Goal: Transaction & Acquisition: Book appointment/travel/reservation

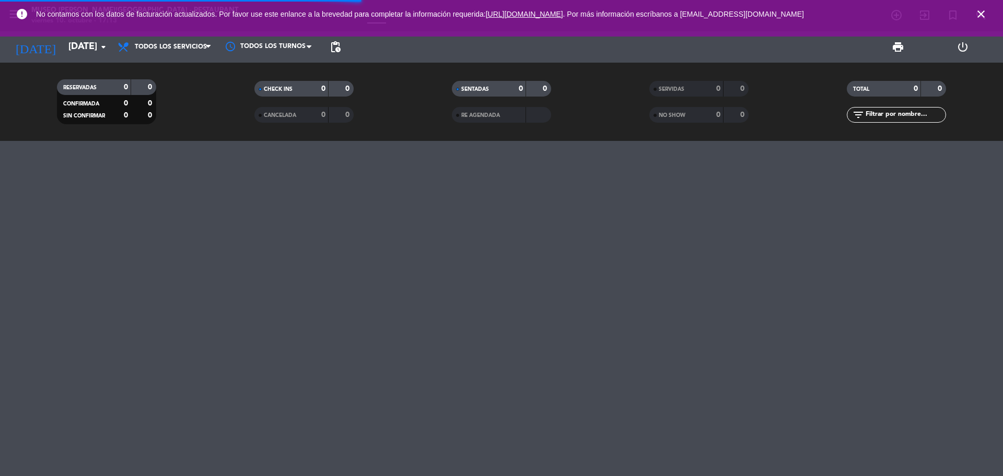
click at [684, 92] on span "SERVIDAS" at bounding box center [672, 89] width 26 height 5
click at [880, 113] on input "text" at bounding box center [904, 114] width 81 height 11
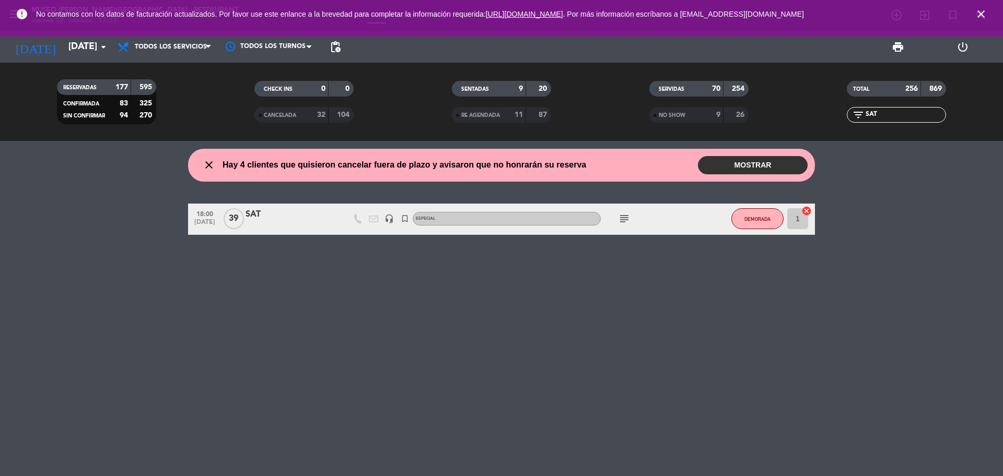
type input "SAT"
drag, startPoint x: 675, startPoint y: 111, endPoint x: 615, endPoint y: 111, distance: 60.6
click at [675, 111] on div "NO SHOW" at bounding box center [676, 115] width 48 height 12
click at [491, 113] on span "RE AGENDADA" at bounding box center [480, 115] width 39 height 5
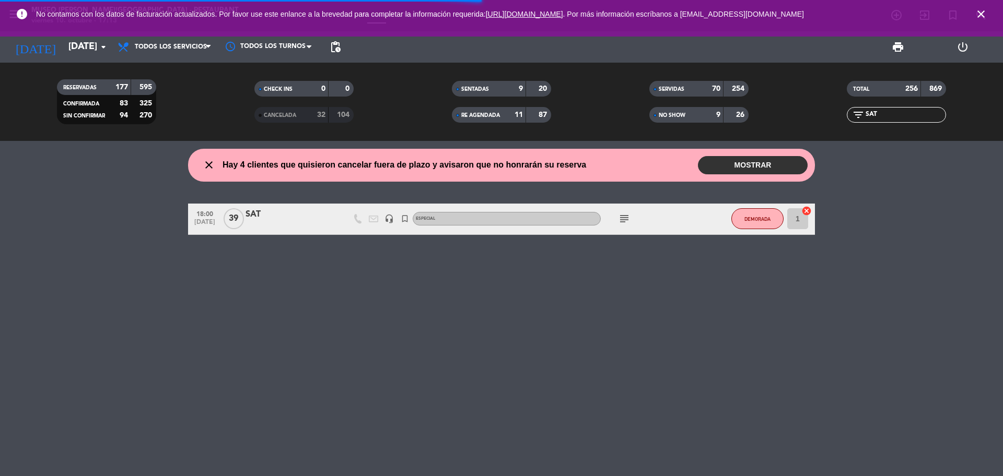
click at [311, 113] on div "32" at bounding box center [315, 115] width 21 height 12
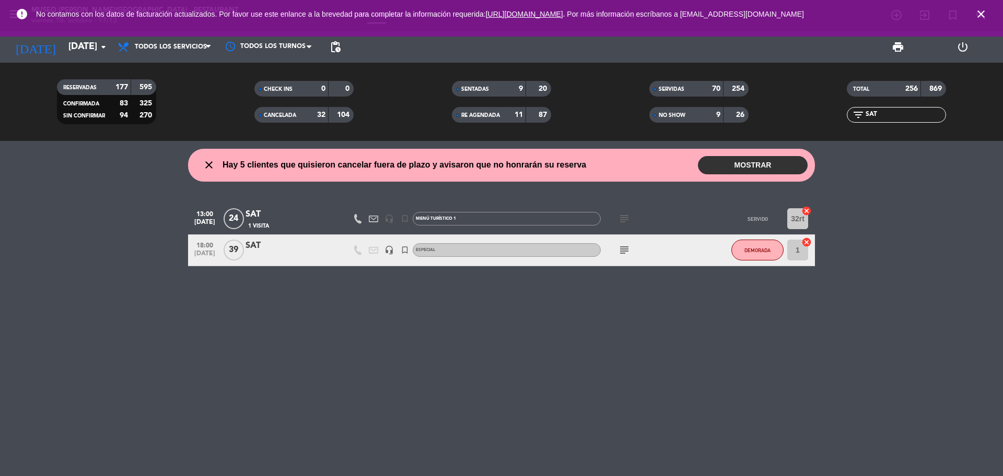
click at [309, 217] on div "SAT" at bounding box center [289, 215] width 89 height 14
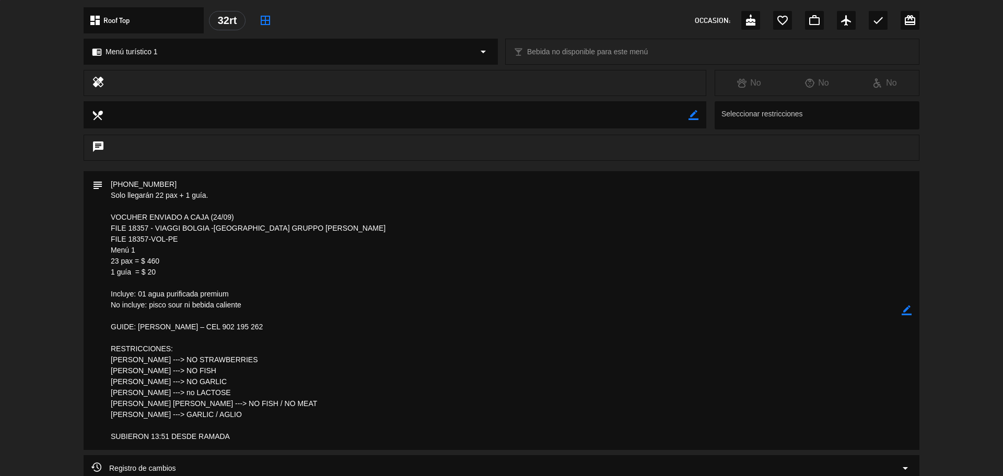
scroll to position [326, 0]
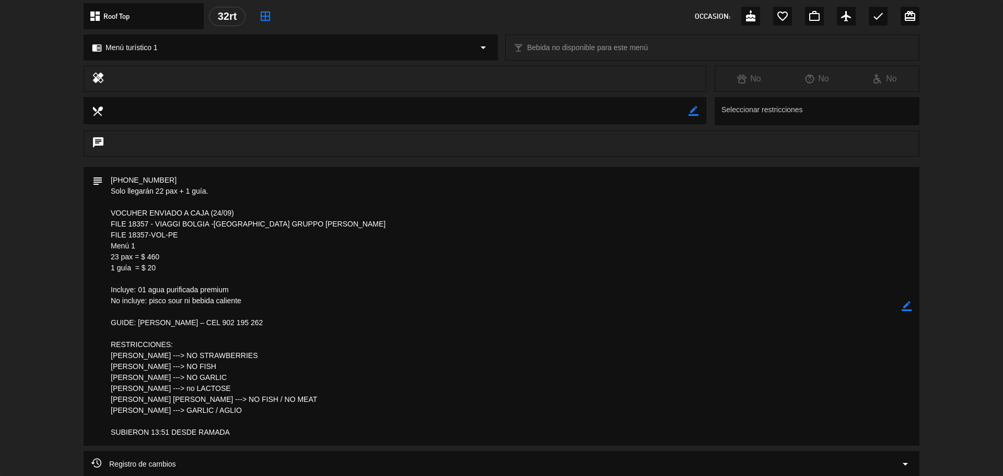
drag, startPoint x: 110, startPoint y: 224, endPoint x: 171, endPoint y: 267, distance: 74.5
click at [171, 267] on textarea at bounding box center [502, 306] width 799 height 279
click at [908, 304] on icon "border_color" at bounding box center [906, 306] width 10 height 10
click at [249, 214] on textarea at bounding box center [502, 306] width 799 height 279
type textarea "32-33-37-38 Solo llegarán 22 pax + 1 guía. VOCUHER ENVIADO A CAJA (24/09) --- P…"
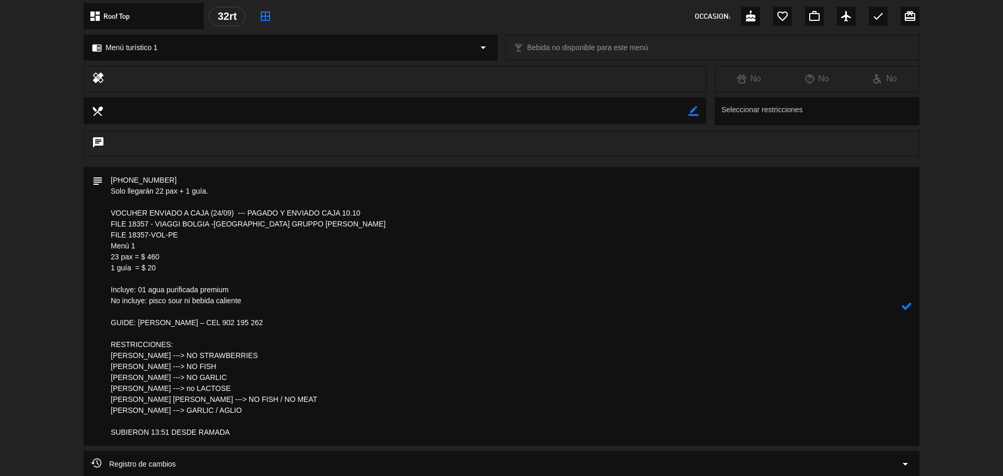
click at [906, 306] on icon at bounding box center [906, 306] width 10 height 10
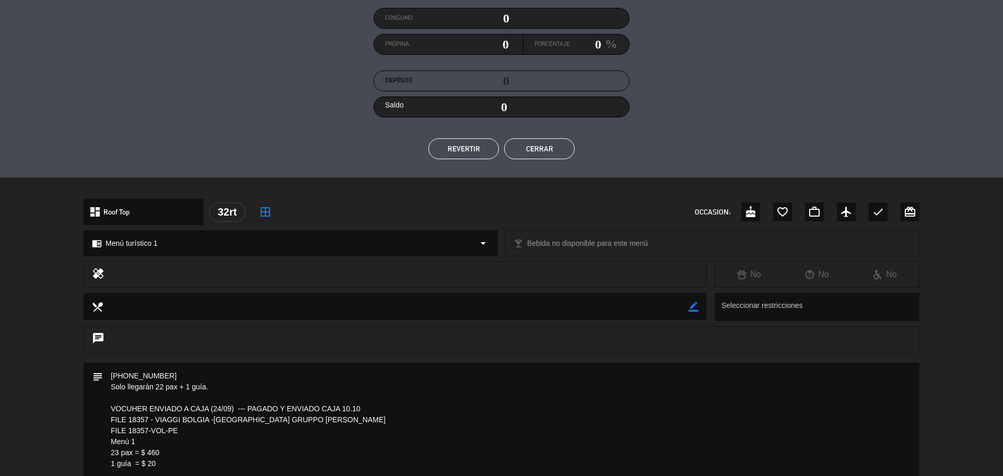
drag, startPoint x: 561, startPoint y: 146, endPoint x: 627, endPoint y: 138, distance: 66.7
click at [560, 146] on button "Cerrar" at bounding box center [539, 148] width 71 height 21
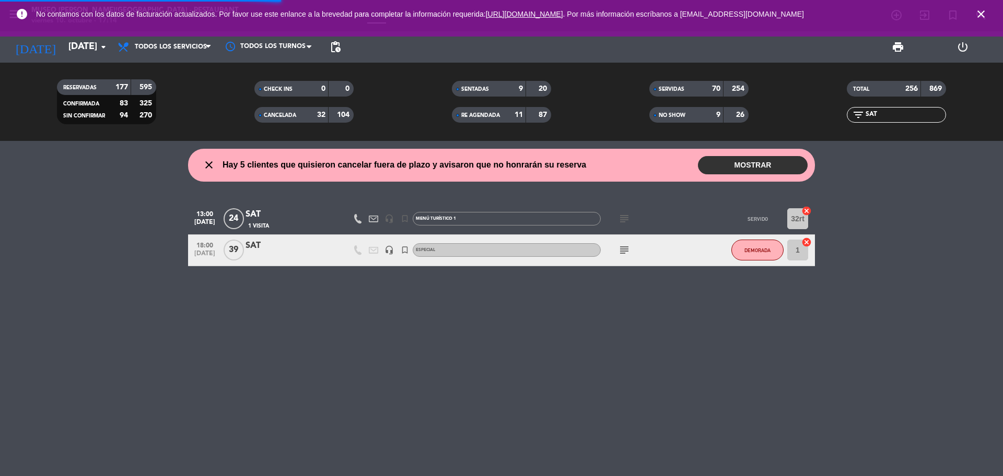
click at [259, 253] on div at bounding box center [289, 257] width 89 height 8
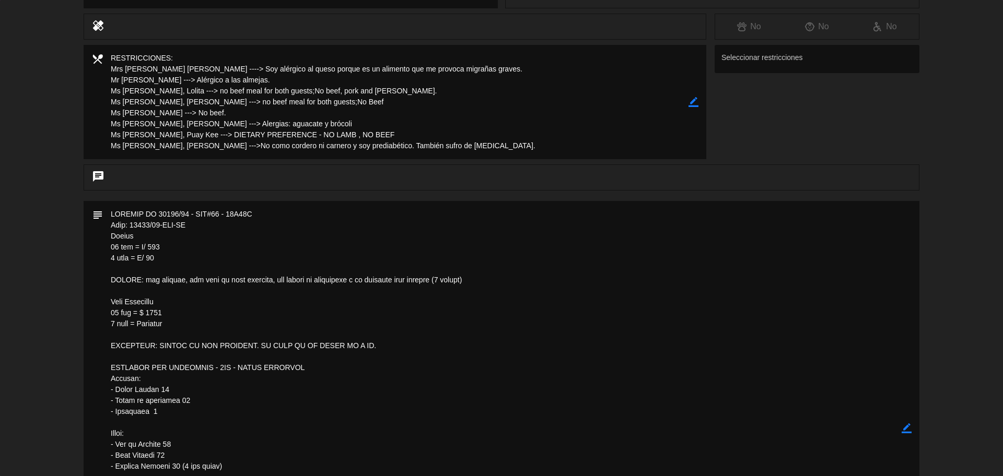
scroll to position [196, 0]
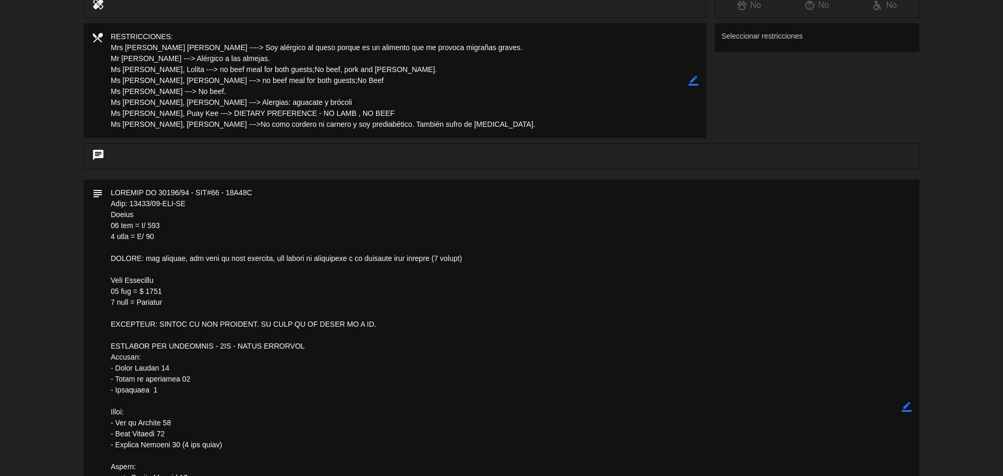
drag, startPoint x: 108, startPoint y: 280, endPoint x: 179, endPoint y: 306, distance: 76.0
click at [179, 306] on textarea at bounding box center [502, 407] width 799 height 454
drag, startPoint x: 109, startPoint y: 191, endPoint x: 174, endPoint y: 304, distance: 130.8
click at [174, 304] on textarea at bounding box center [502, 407] width 799 height 454
click at [610, 279] on textarea at bounding box center [502, 407] width 799 height 454
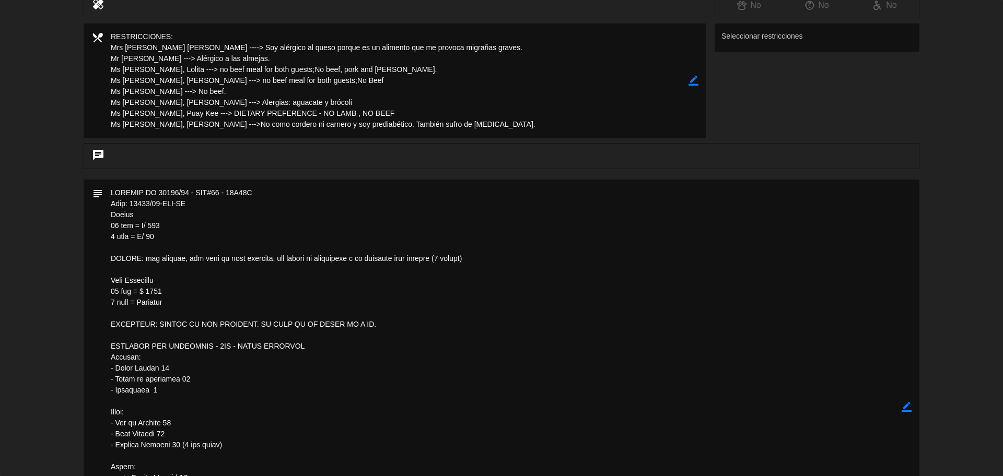
click at [908, 406] on icon "border_color" at bounding box center [906, 407] width 10 height 10
click at [130, 196] on textarea at bounding box center [502, 407] width 799 height 454
click at [112, 190] on textarea at bounding box center [502, 407] width 799 height 454
click at [153, 192] on textarea at bounding box center [502, 412] width 799 height 465
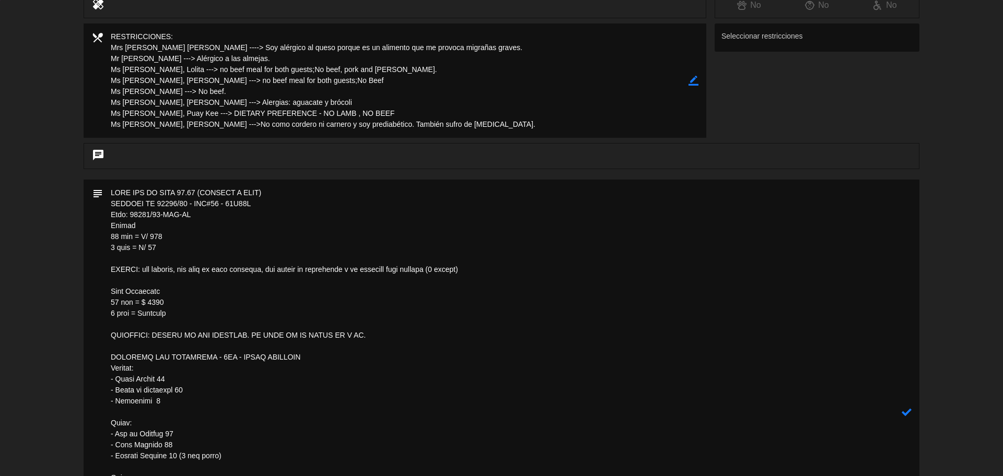
type textarea "PAGO POR EL MENÚ 10.10 (ENVIADO A CAJA) VOUCHER RR 17637/34 - LHP#34 - 04J25A F…"
click at [909, 414] on icon at bounding box center [906, 412] width 10 height 10
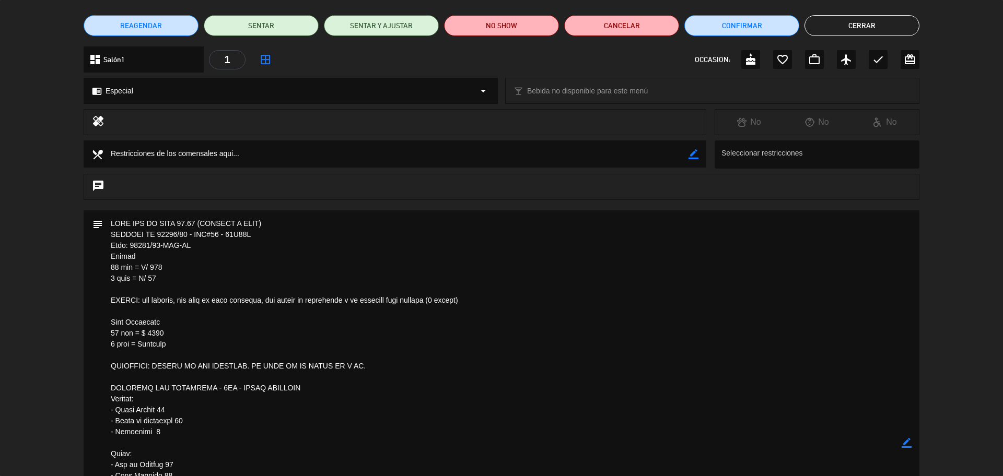
scroll to position [0, 0]
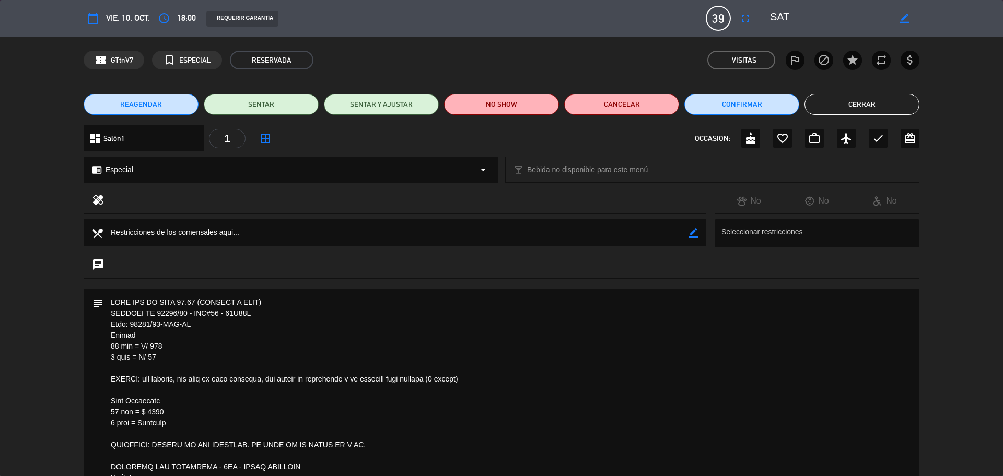
click at [861, 104] on button "Cerrar" at bounding box center [861, 104] width 115 height 21
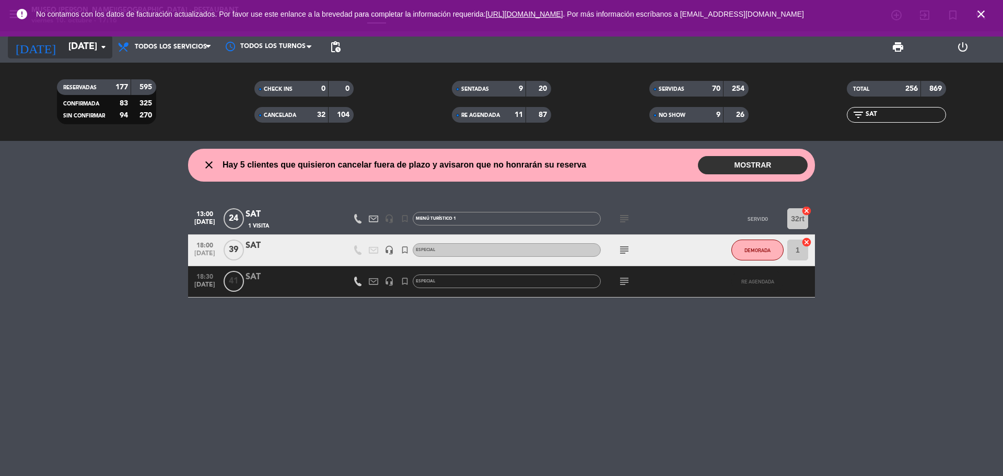
click at [93, 49] on input "vie. 10 oct." at bounding box center [123, 47] width 121 height 21
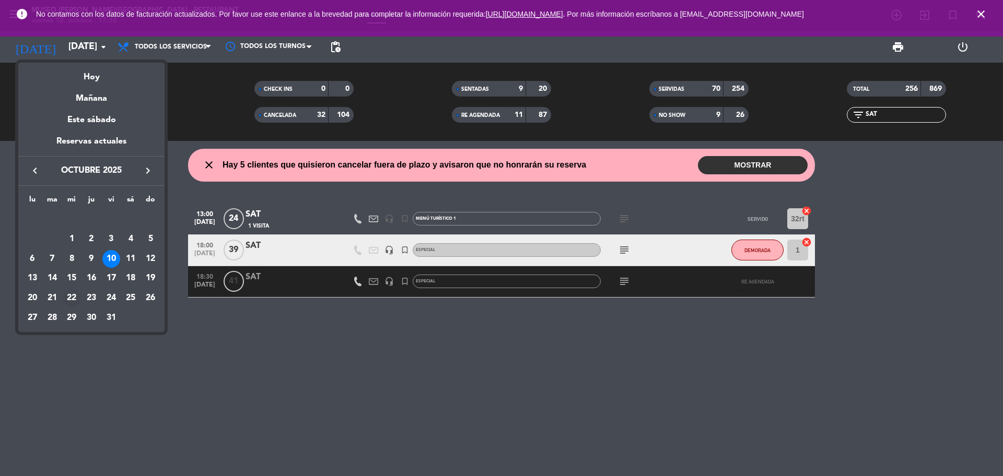
click at [71, 300] on div "22" at bounding box center [72, 298] width 18 height 18
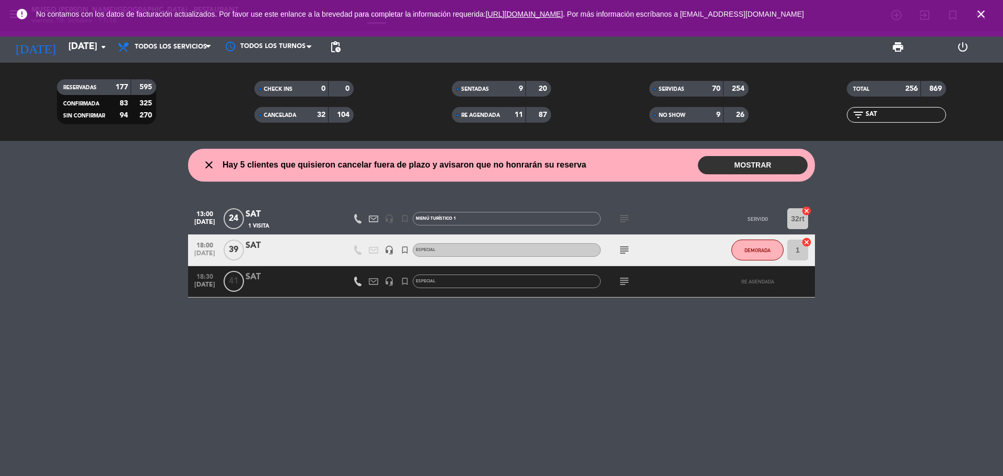
type input "mié. 22 oct."
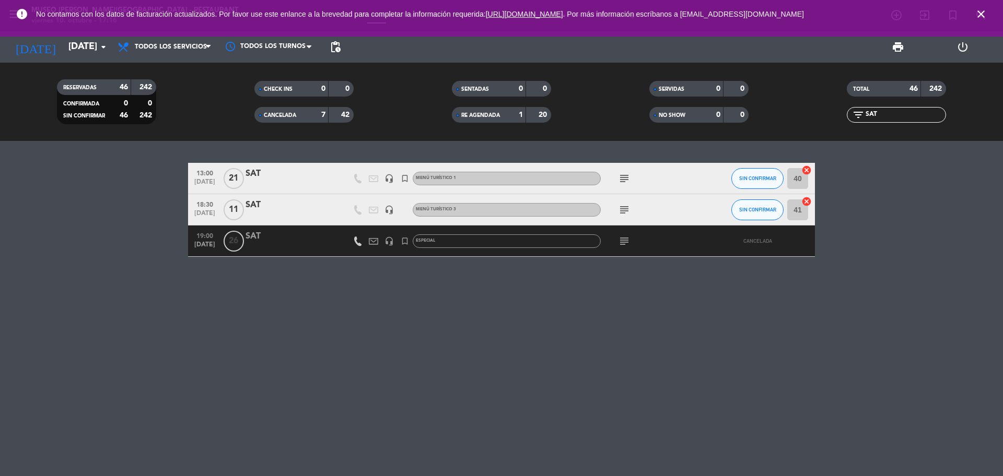
click at [626, 175] on icon "subject" at bounding box center [624, 178] width 13 height 13
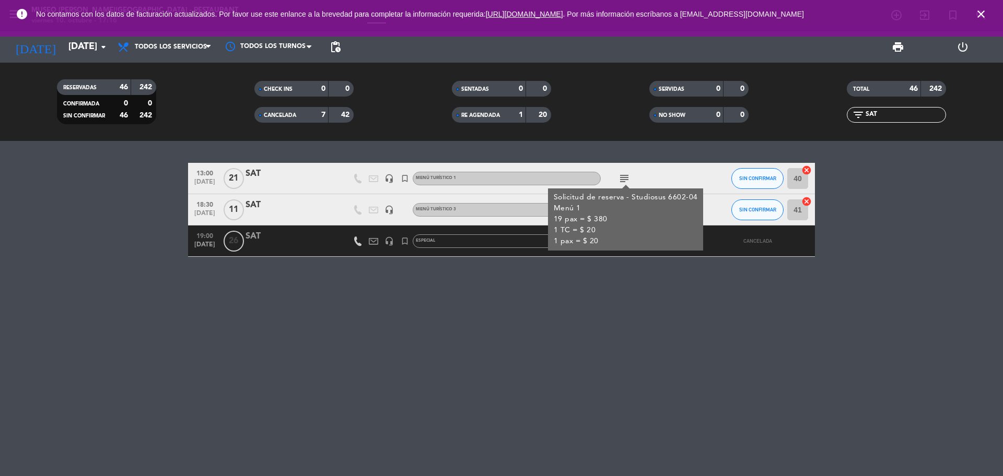
click at [599, 308] on div "13:00 oct. 22 21 SAT headset_mic turned_in_not Menú turístico 1 subject Solicit…" at bounding box center [501, 308] width 1003 height 335
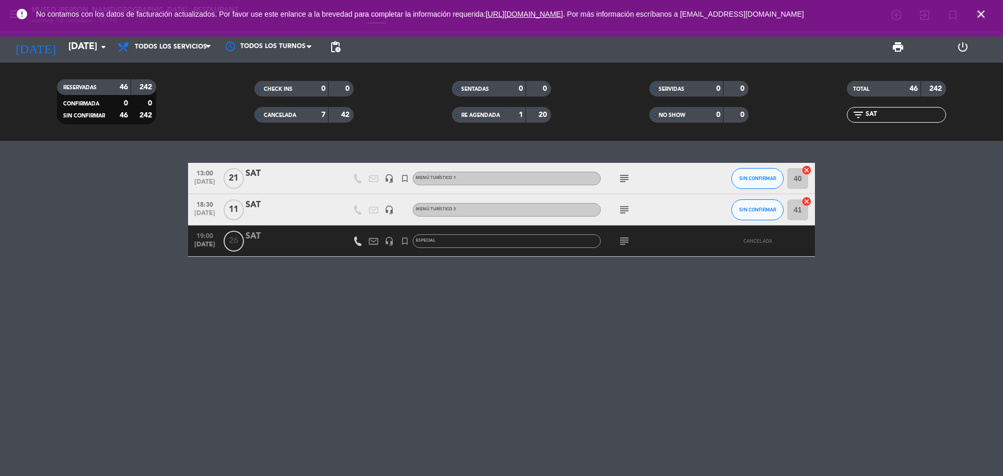
click at [287, 211] on div "SAT" at bounding box center [289, 205] width 89 height 14
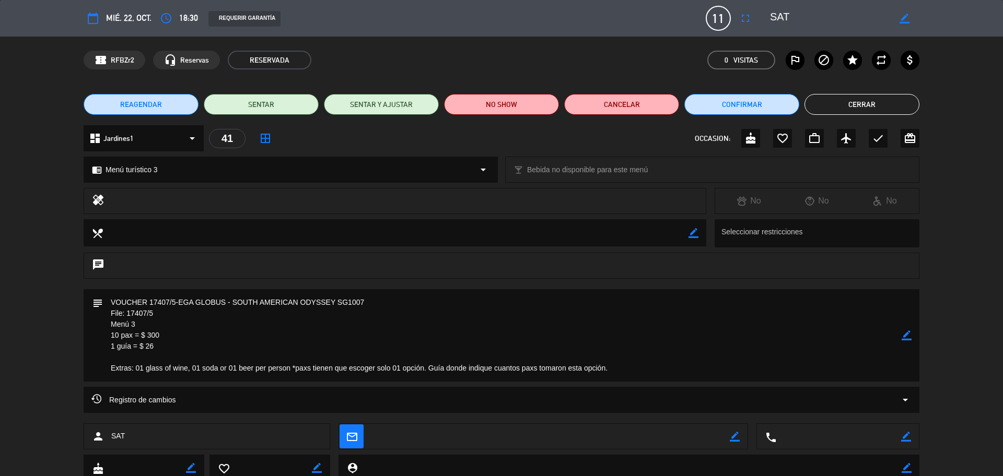
drag, startPoint x: 110, startPoint y: 298, endPoint x: 173, endPoint y: 353, distance: 83.3
click at [173, 353] on textarea at bounding box center [502, 335] width 799 height 92
click at [979, 213] on div "healing No No No" at bounding box center [501, 203] width 1003 height 31
click at [905, 331] on icon "border_color" at bounding box center [906, 336] width 10 height 10
click at [108, 302] on textarea at bounding box center [502, 335] width 799 height 92
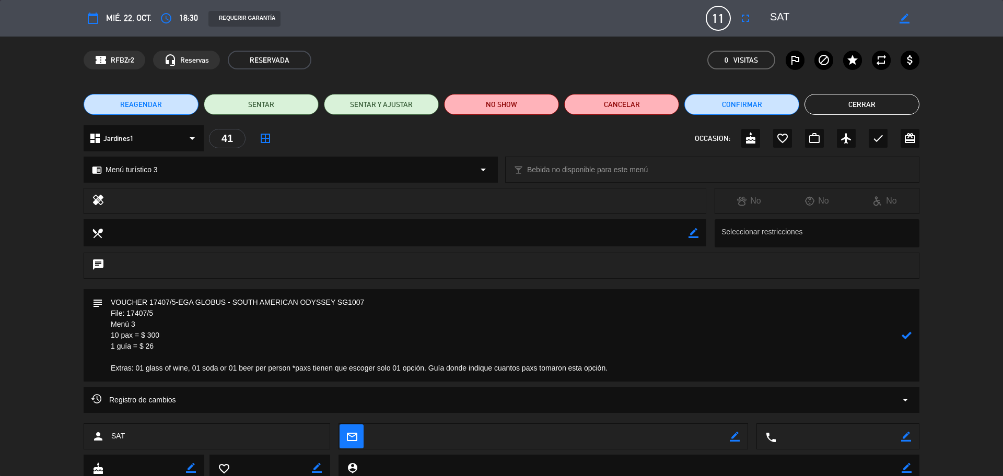
click at [110, 304] on textarea at bounding box center [502, 335] width 799 height 92
click at [114, 302] on textarea at bounding box center [502, 335] width 799 height 92
click at [111, 302] on textarea at bounding box center [502, 335] width 799 height 92
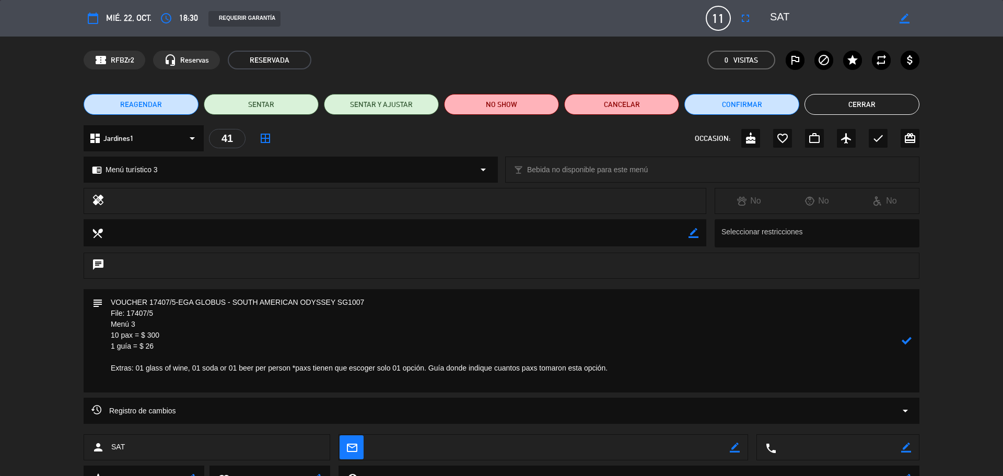
click at [111, 301] on textarea at bounding box center [502, 340] width 799 height 103
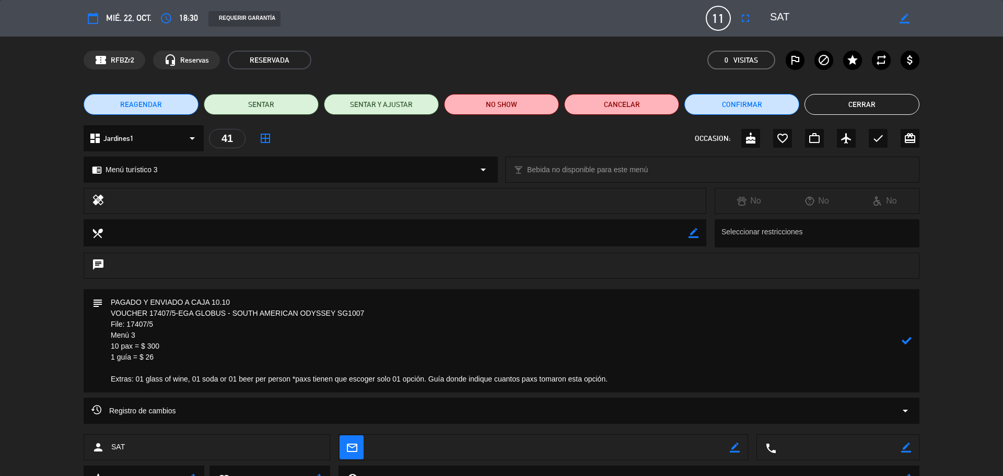
type textarea "PAGADO Y ENVIADO A CAJA 10.10 VOUCHER 17407/5-EGA GLOBUS - SOUTH AMERICAN ODYSS…"
click at [910, 342] on icon at bounding box center [906, 341] width 10 height 10
click at [907, 345] on icon "border_color" at bounding box center [906, 341] width 10 height 10
click at [907, 345] on icon at bounding box center [906, 341] width 10 height 10
click at [845, 104] on button "Cerrar" at bounding box center [861, 104] width 115 height 21
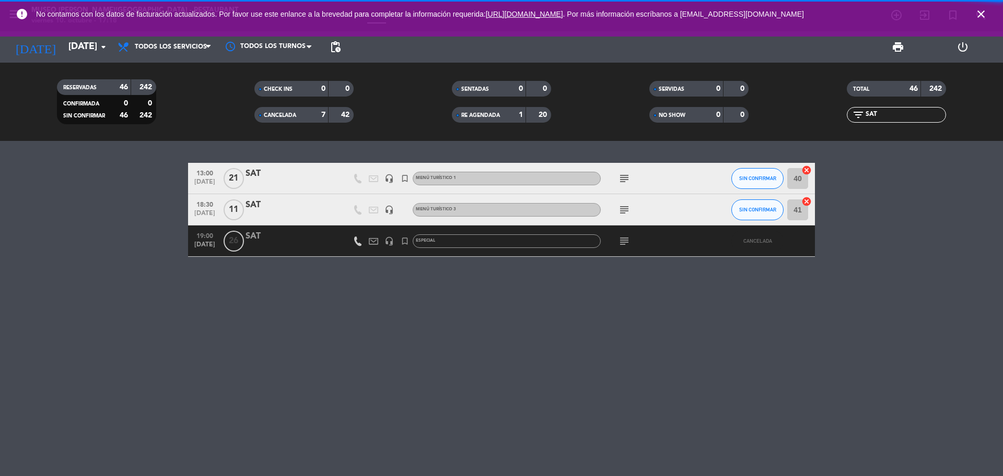
click at [977, 11] on icon "close" at bounding box center [981, 14] width 13 height 13
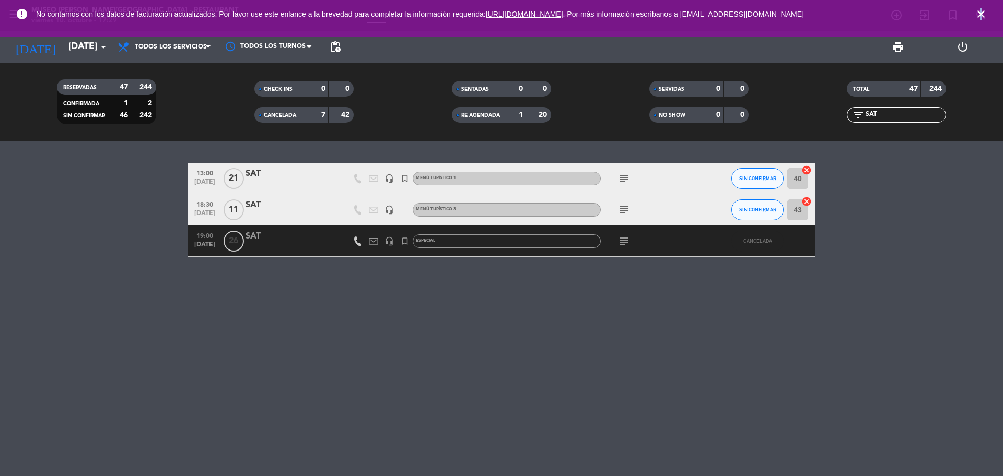
click at [980, 10] on icon "close" at bounding box center [981, 14] width 13 height 13
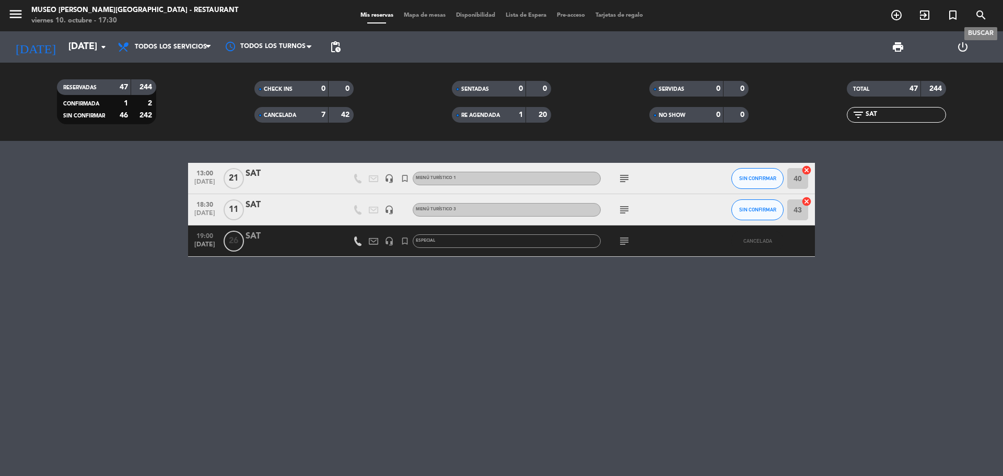
click at [973, 20] on span "search" at bounding box center [981, 15] width 28 height 18
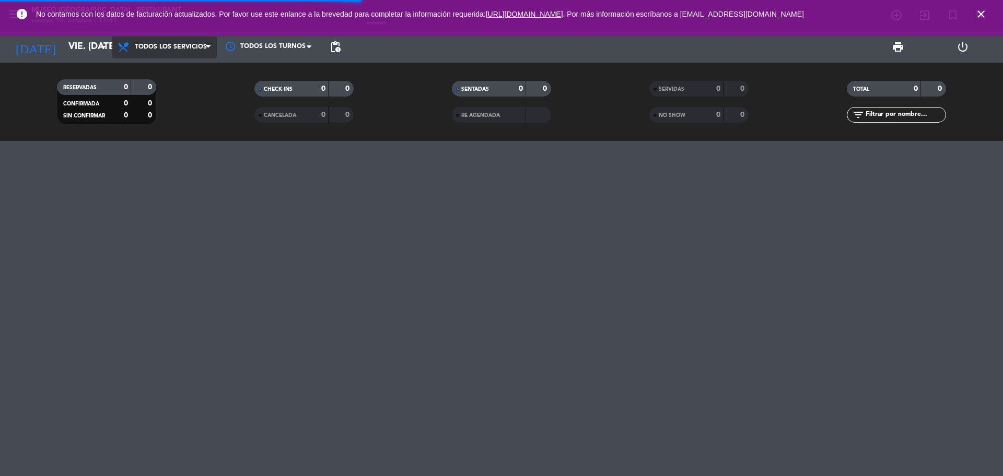
click at [140, 53] on span "Todos los servicios" at bounding box center [164, 47] width 104 height 23
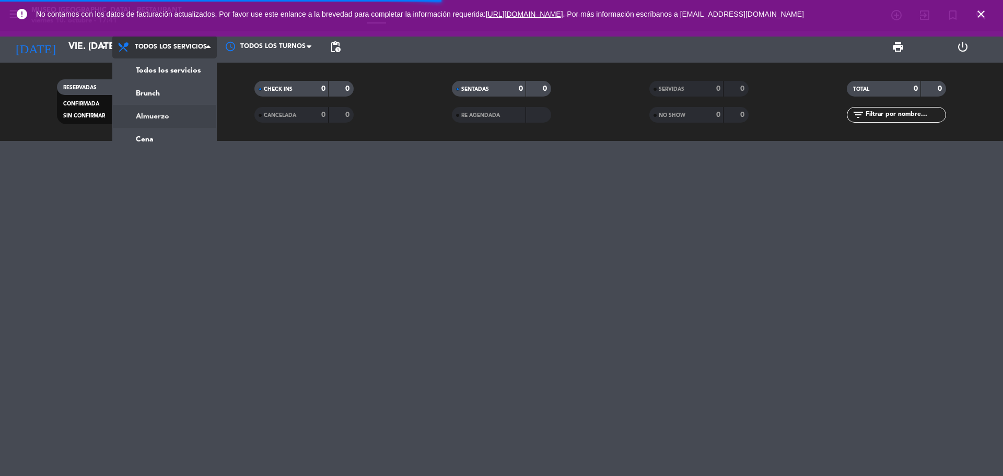
click at [170, 124] on div "menu [GEOGRAPHIC_DATA] - Restaurant viernes 10. octubre - 17:41 Mis reservas Ma…" at bounding box center [501, 70] width 1003 height 141
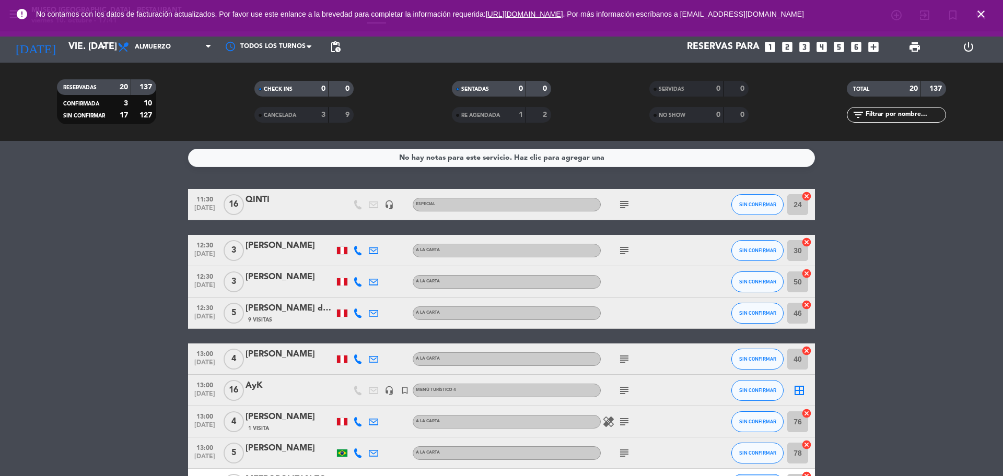
click at [789, 50] on icon "looks_two" at bounding box center [787, 47] width 14 height 14
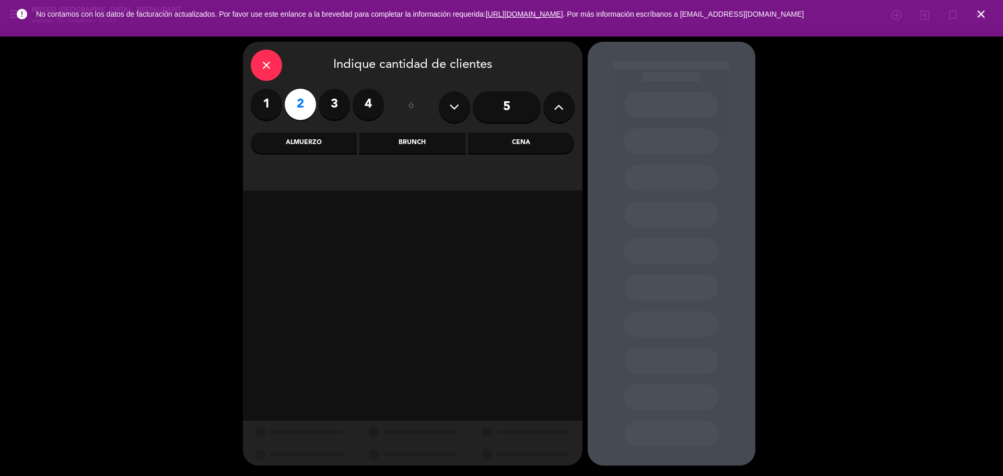
click at [512, 142] on div "Cena" at bounding box center [521, 143] width 106 height 21
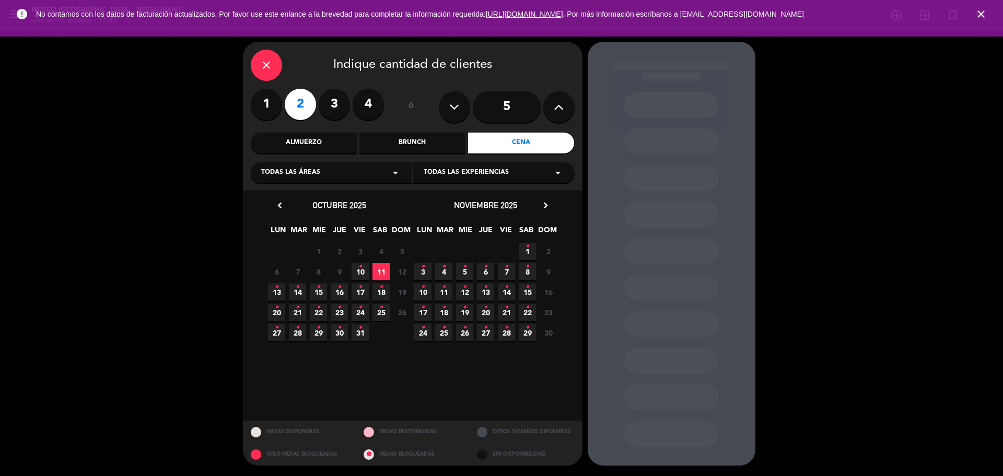
click at [378, 273] on span "11" at bounding box center [380, 271] width 17 height 17
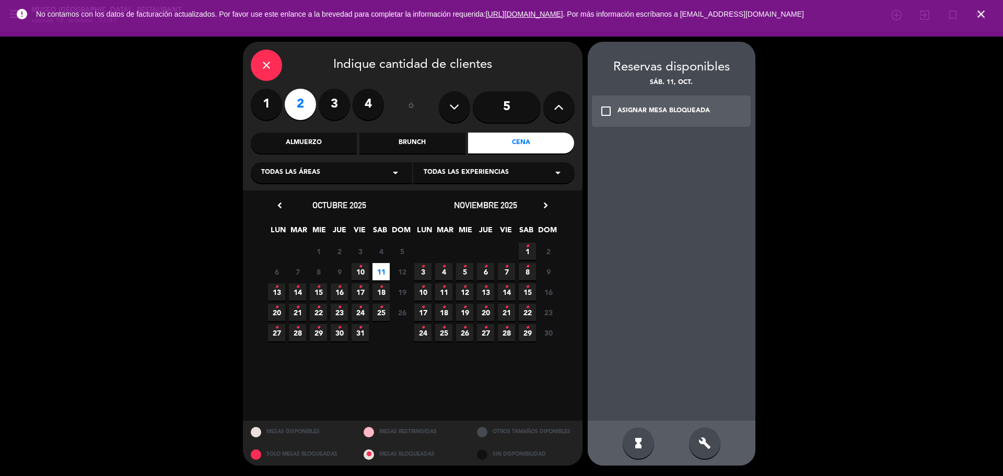
click at [280, 65] on div "close" at bounding box center [266, 65] width 31 height 31
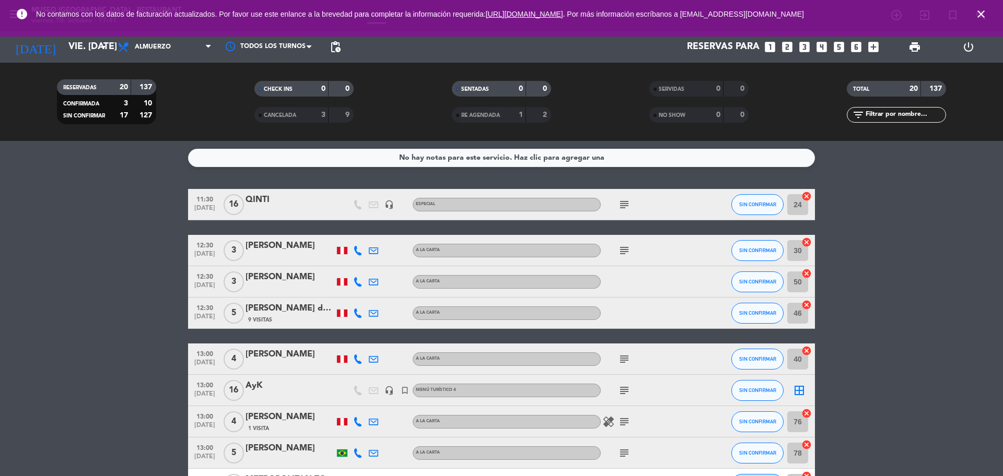
click at [787, 46] on icon "looks_two" at bounding box center [787, 47] width 14 height 14
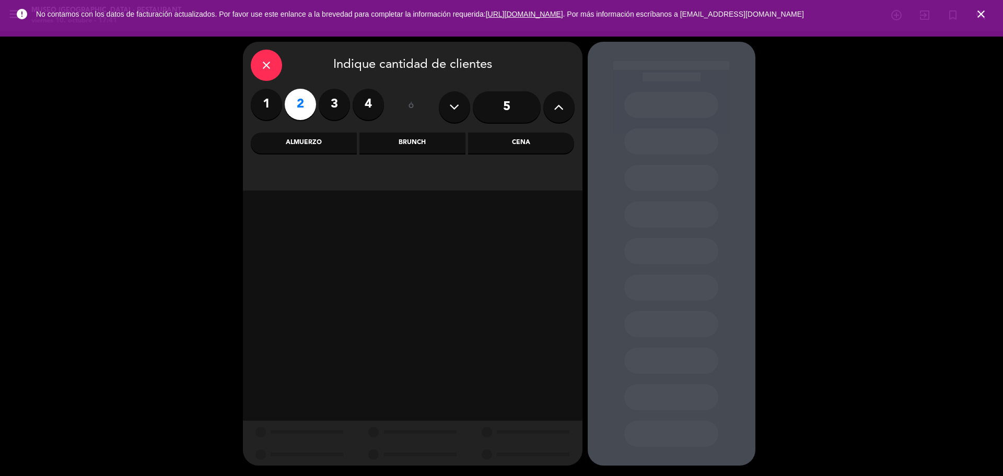
click at [511, 148] on div "Cena" at bounding box center [521, 143] width 106 height 21
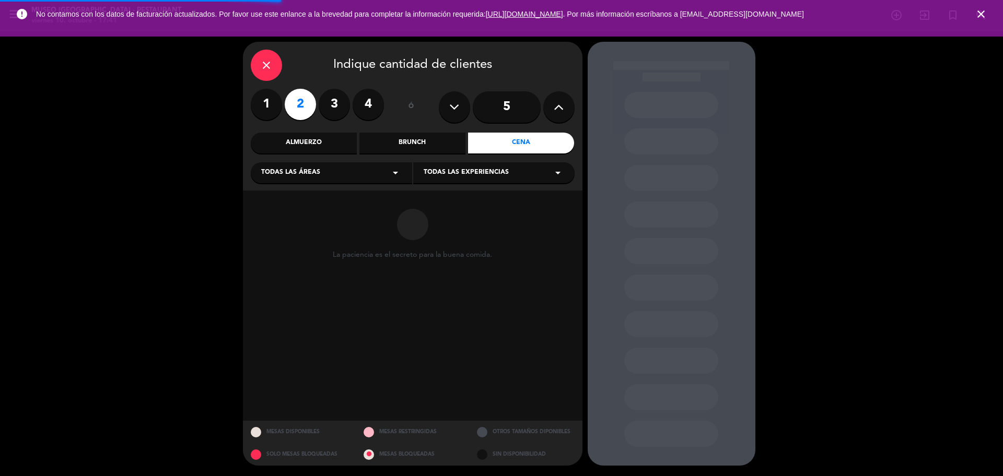
click at [293, 139] on div "Almuerzo" at bounding box center [304, 143] width 106 height 21
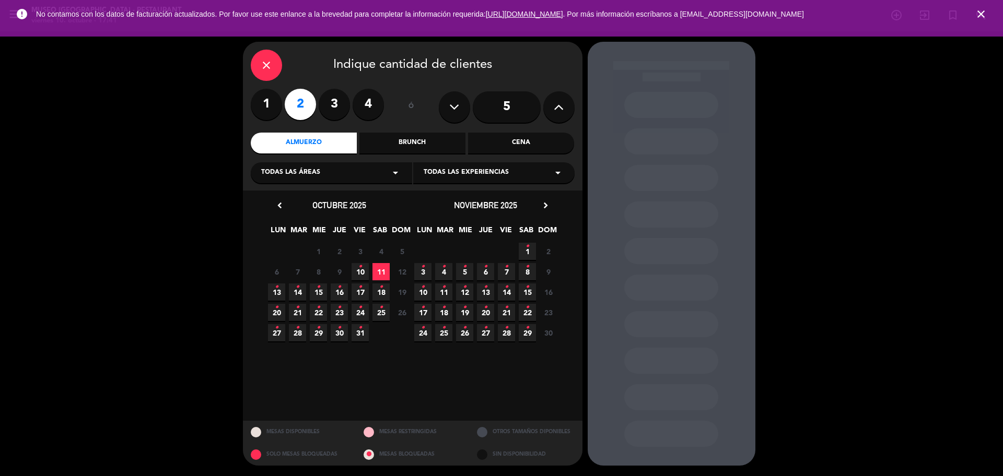
click at [383, 276] on span "11" at bounding box center [380, 271] width 17 height 17
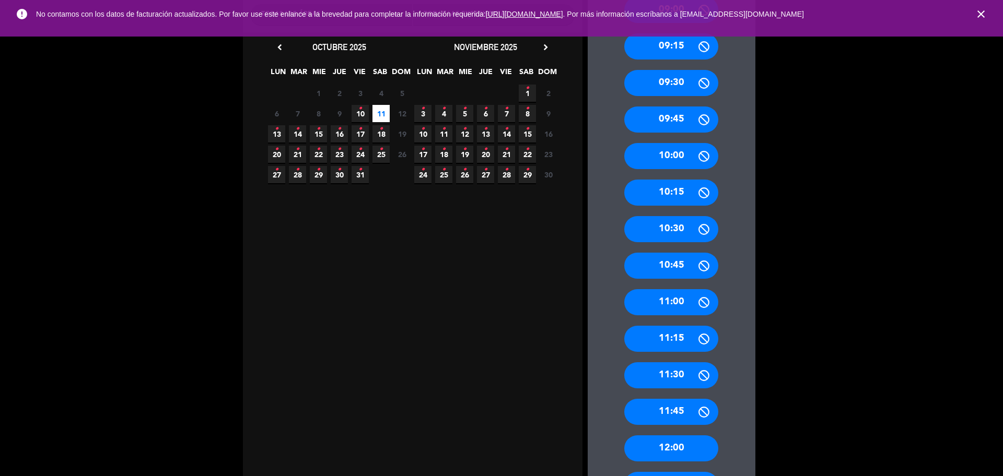
scroll to position [84, 0]
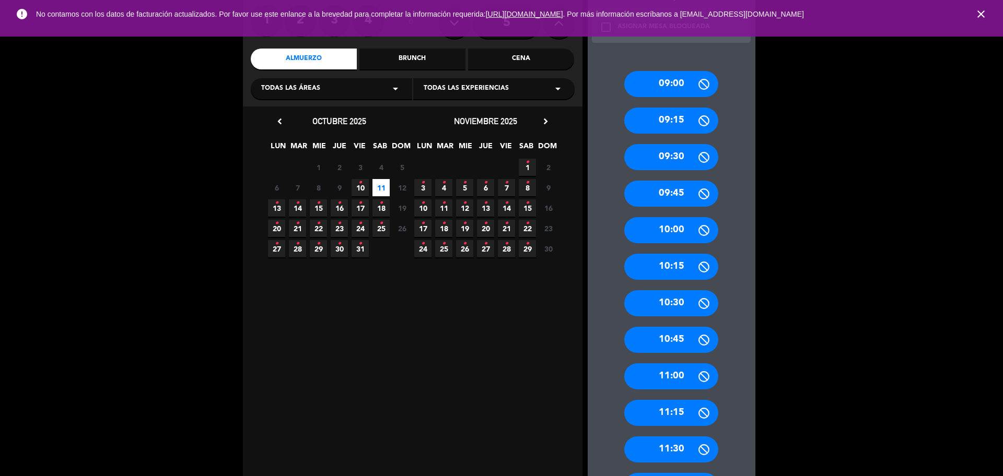
click at [335, 207] on span "16 •" at bounding box center [339, 208] width 17 height 17
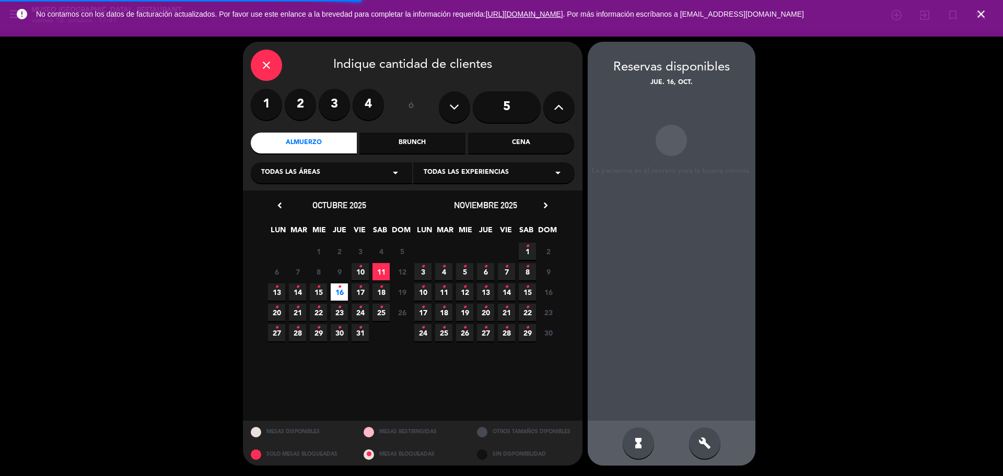
click at [517, 145] on div "Cena" at bounding box center [521, 143] width 106 height 21
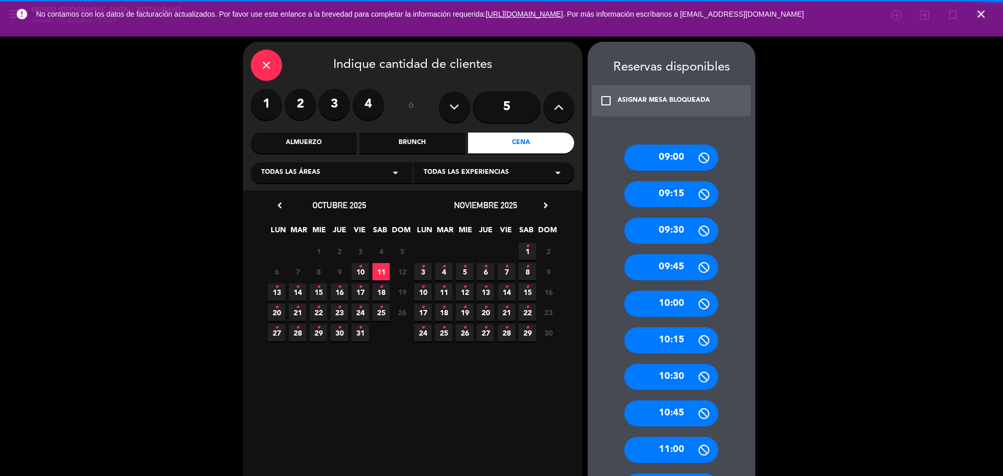
click at [346, 292] on span "16 •" at bounding box center [339, 292] width 17 height 17
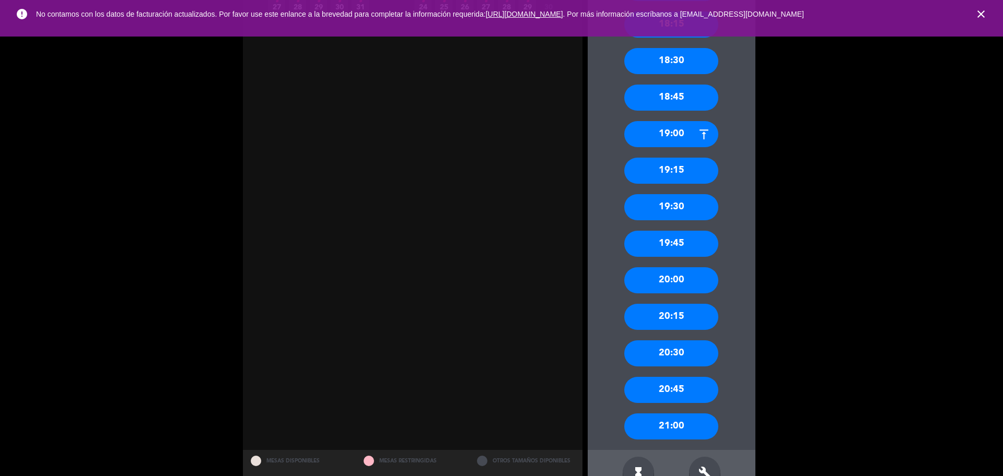
scroll to position [356, 0]
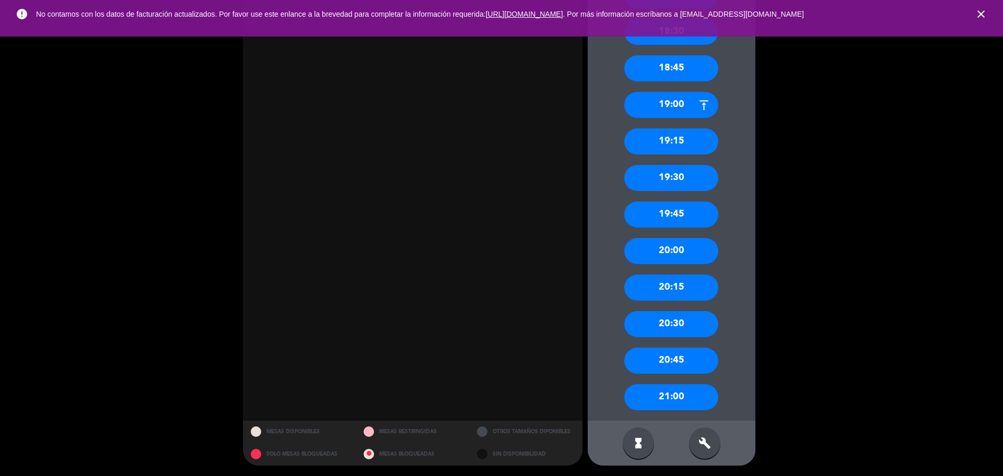
click at [652, 105] on div "19:00" at bounding box center [671, 105] width 94 height 26
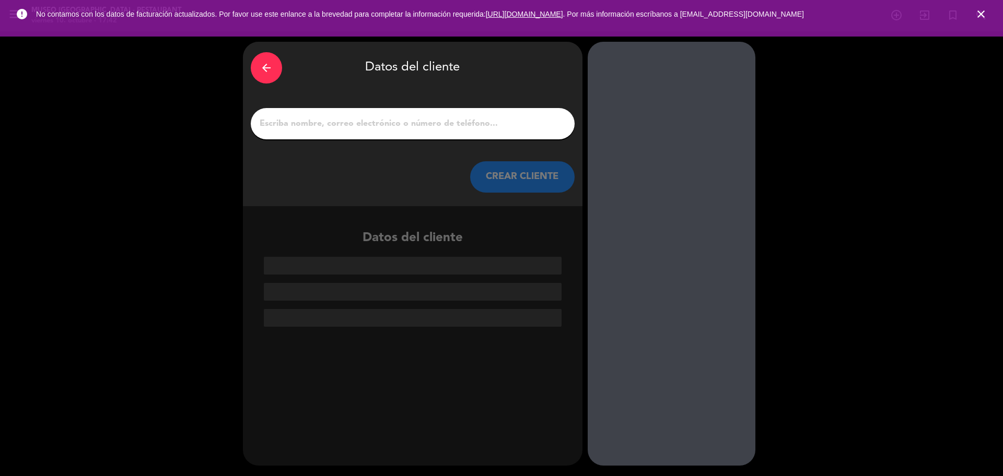
scroll to position [0, 0]
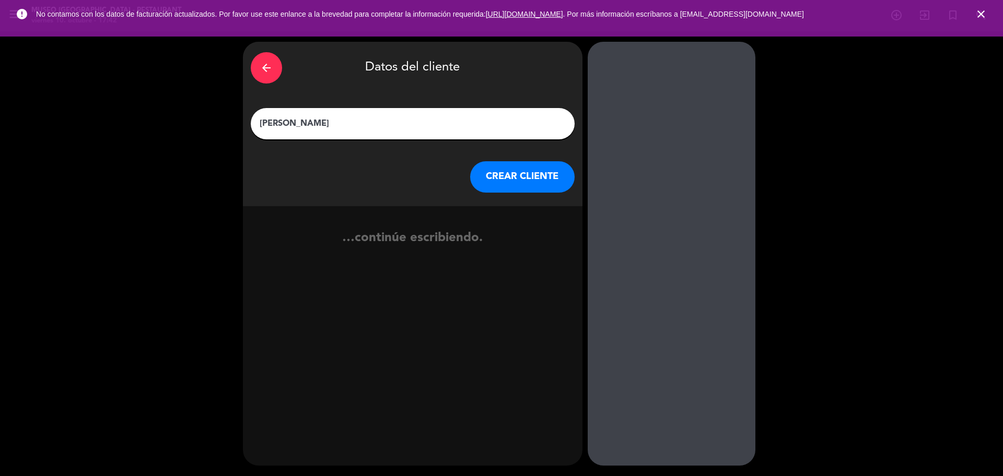
click at [429, 121] on input "[PERSON_NAME]" at bounding box center [413, 123] width 308 height 15
type input "[PERSON_NAME]"
click at [491, 180] on button "CREAR CLIENTE" at bounding box center [522, 176] width 104 height 31
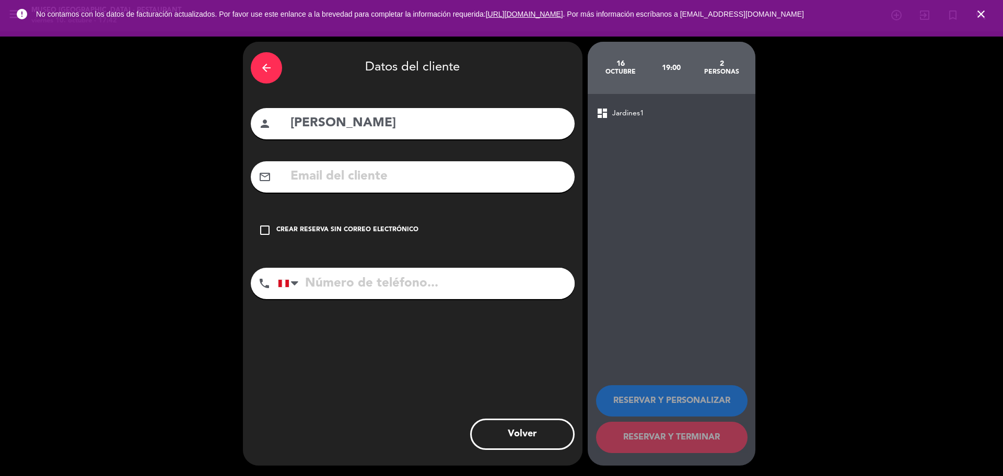
click at [491, 180] on input "text" at bounding box center [427, 176] width 277 height 21
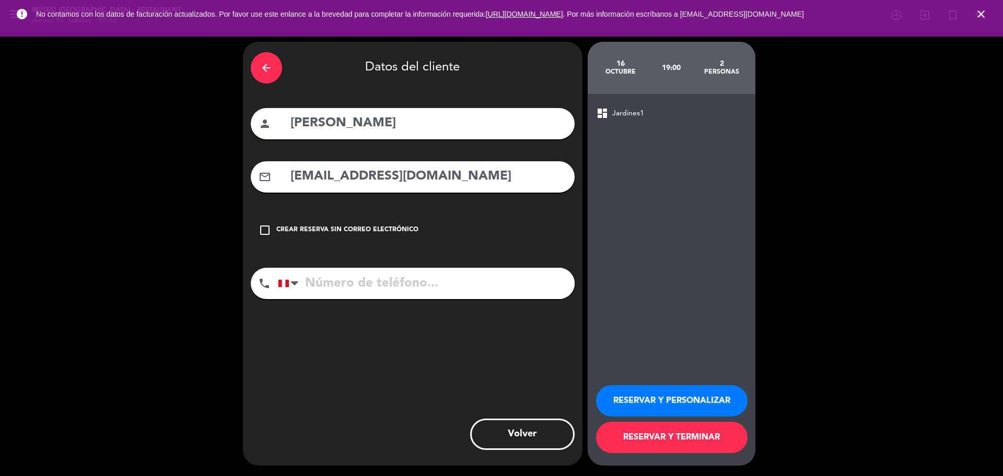
type input "[EMAIL_ADDRESS][DOMAIN_NAME]"
click at [477, 282] on input "tel" at bounding box center [426, 283] width 297 height 31
type input "986696391"
click at [712, 393] on button "RESERVAR Y PERSONALIZAR" at bounding box center [671, 400] width 151 height 31
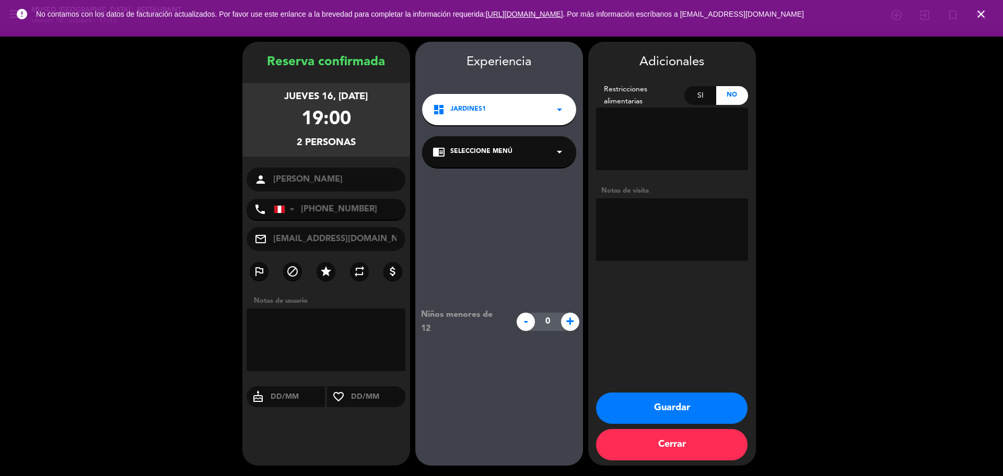
click at [465, 162] on div "chrome_reader_mode Seleccione Menú arrow_drop_down" at bounding box center [499, 151] width 154 height 31
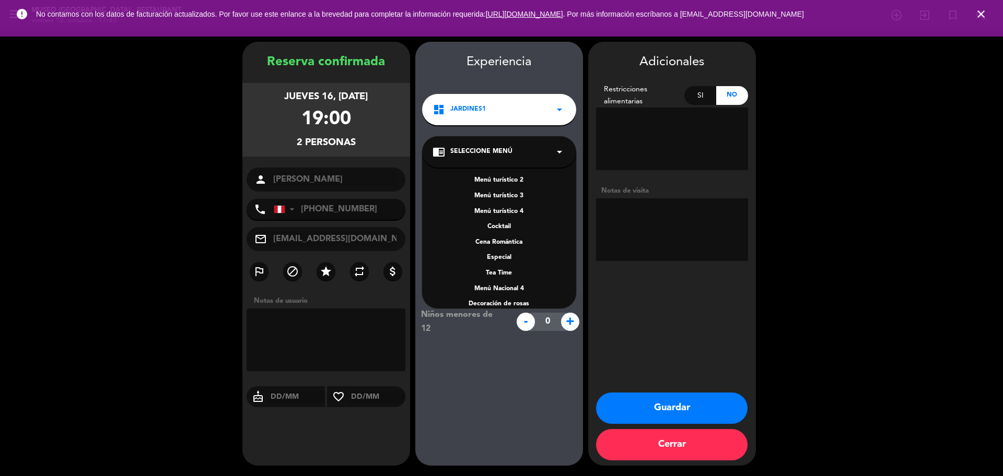
scroll to position [150, 0]
click at [512, 243] on div "A la carta" at bounding box center [498, 247] width 133 height 10
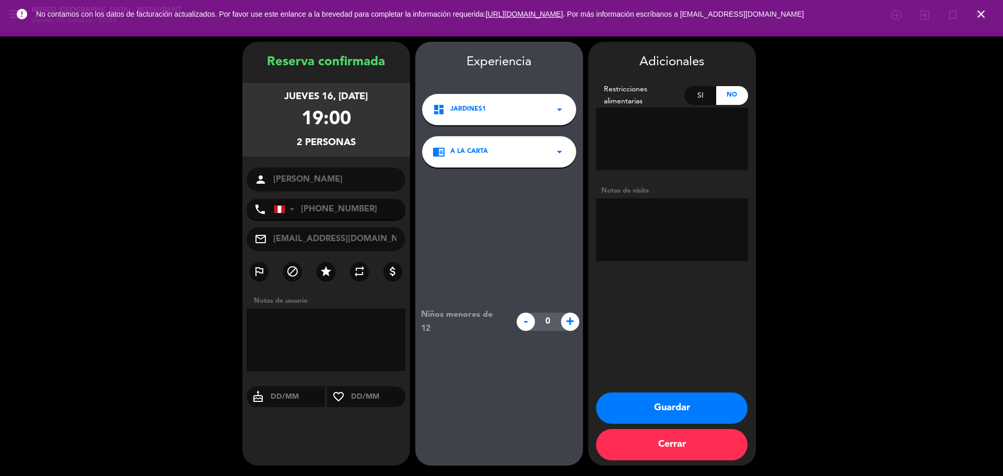
click at [617, 406] on button "Guardar" at bounding box center [671, 408] width 151 height 31
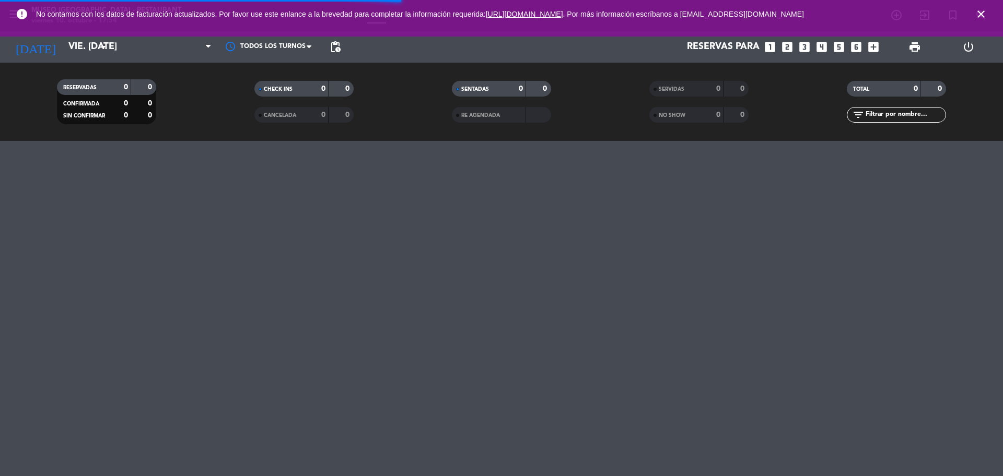
click at [980, 13] on icon "close" at bounding box center [981, 14] width 13 height 13
